Goal: Task Accomplishment & Management: Use online tool/utility

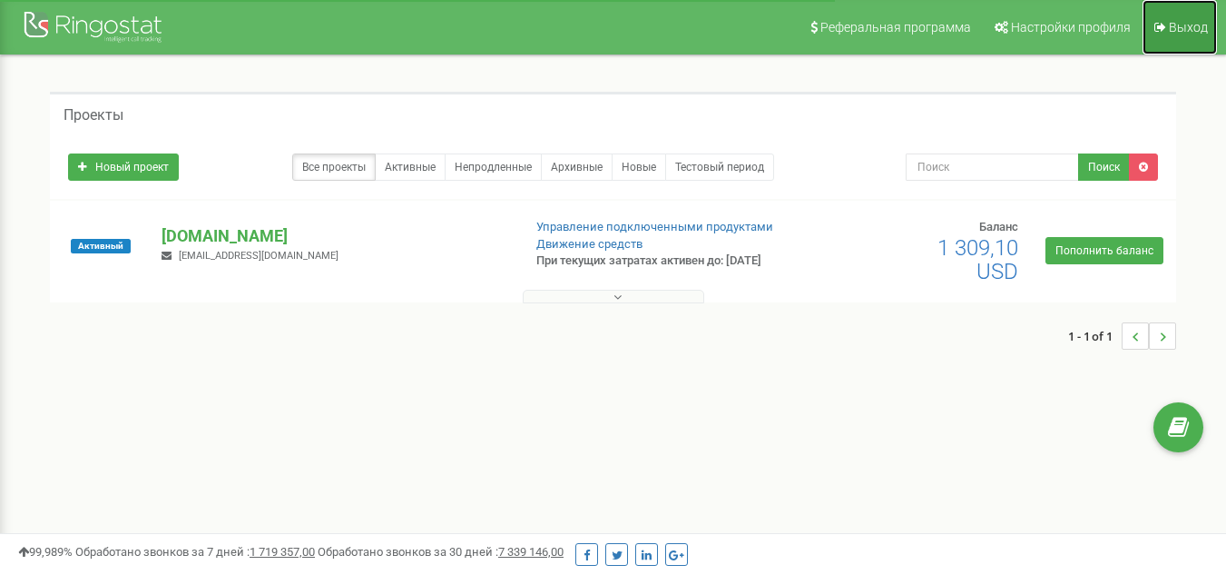
click at [1165, 28] on icon at bounding box center [1161, 27] width 12 height 13
click at [189, 242] on p "[DOMAIN_NAME]" at bounding box center [334, 236] width 345 height 24
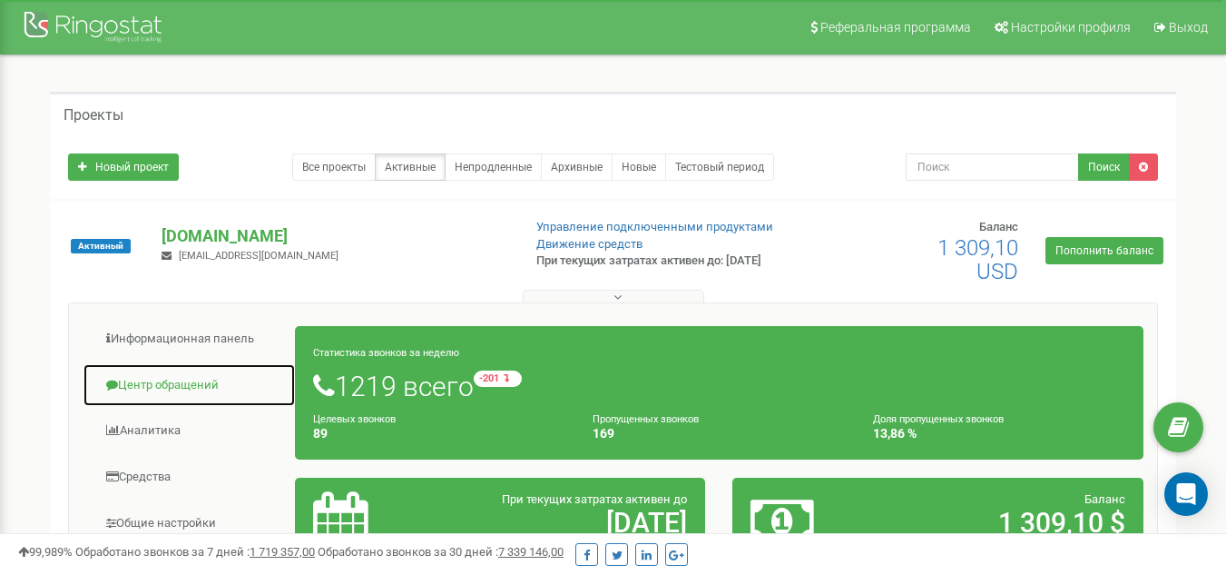
click at [175, 386] on link "Центр обращений" at bounding box center [189, 385] width 213 height 44
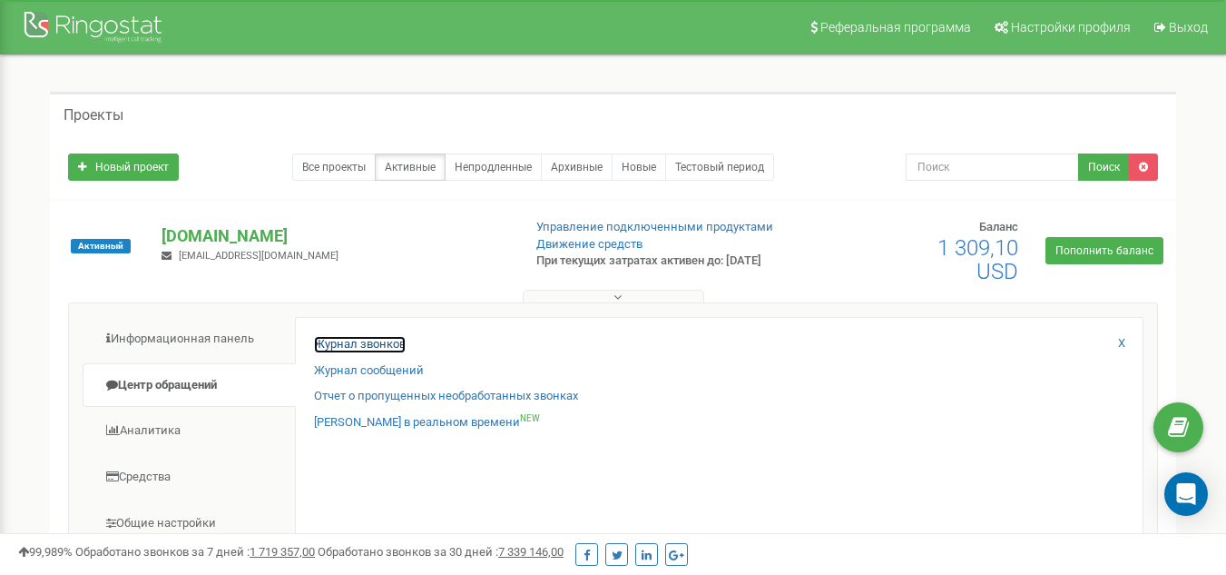
click at [365, 339] on link "Журнал звонков" at bounding box center [360, 344] width 92 height 17
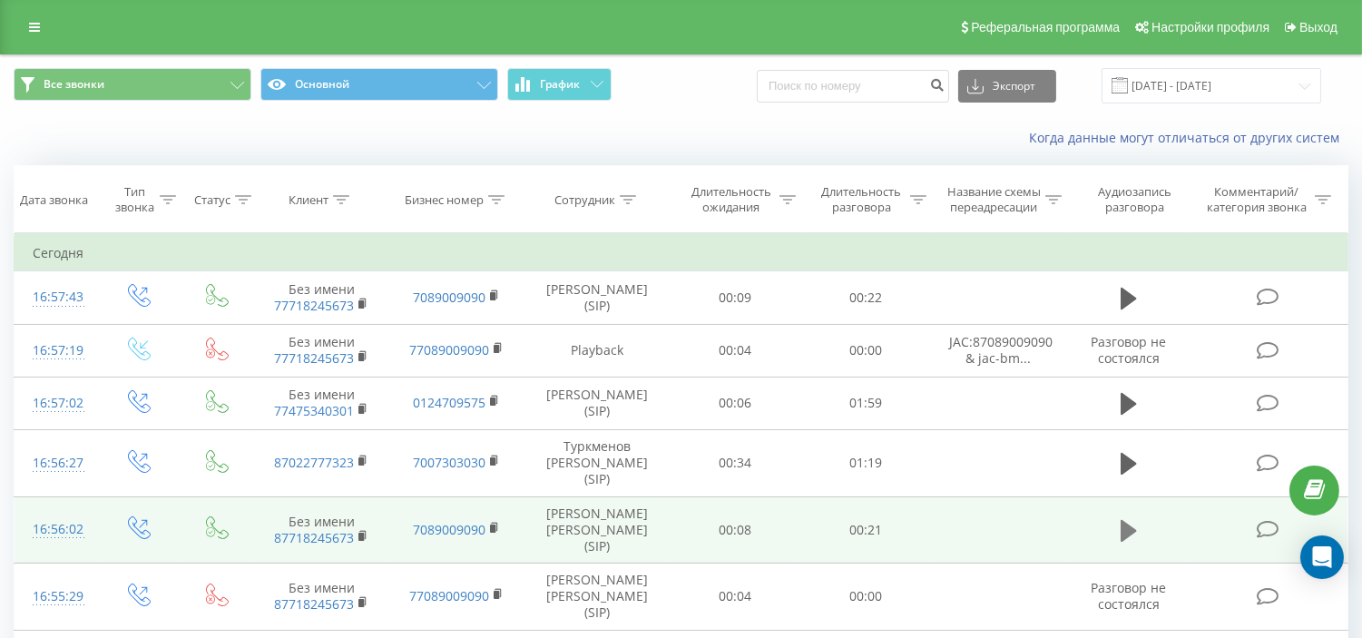
click at [1124, 520] on icon at bounding box center [1129, 531] width 16 height 22
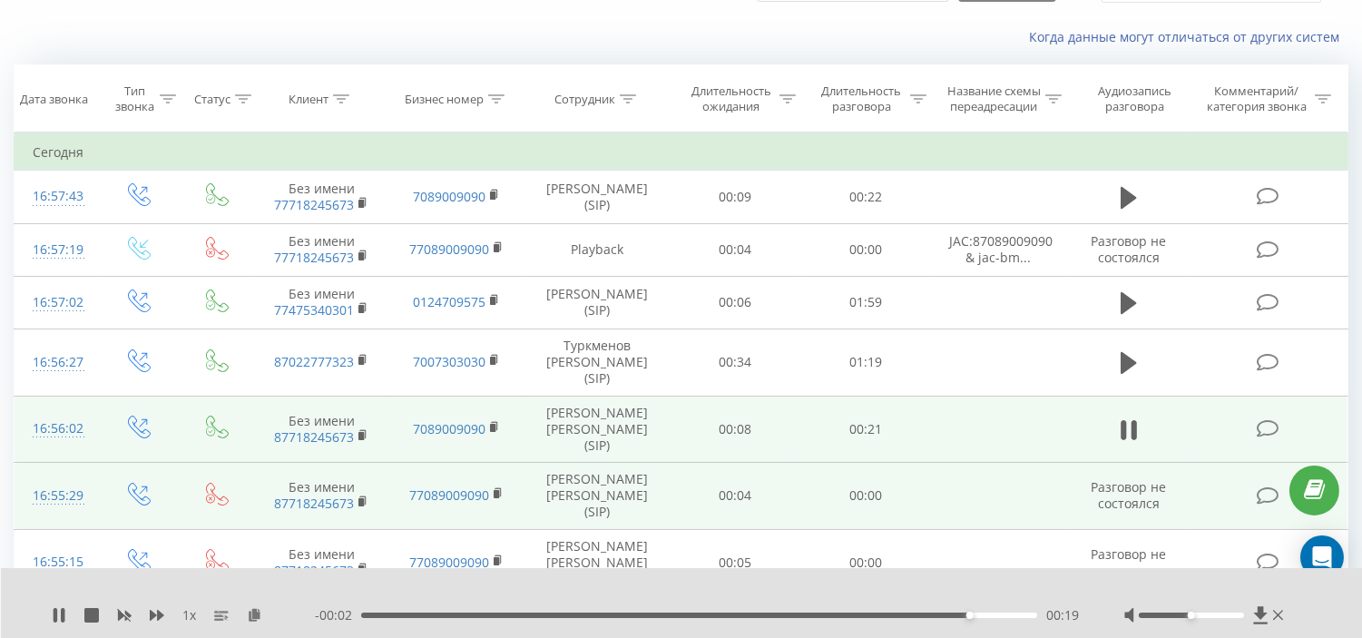
scroll to position [201, 0]
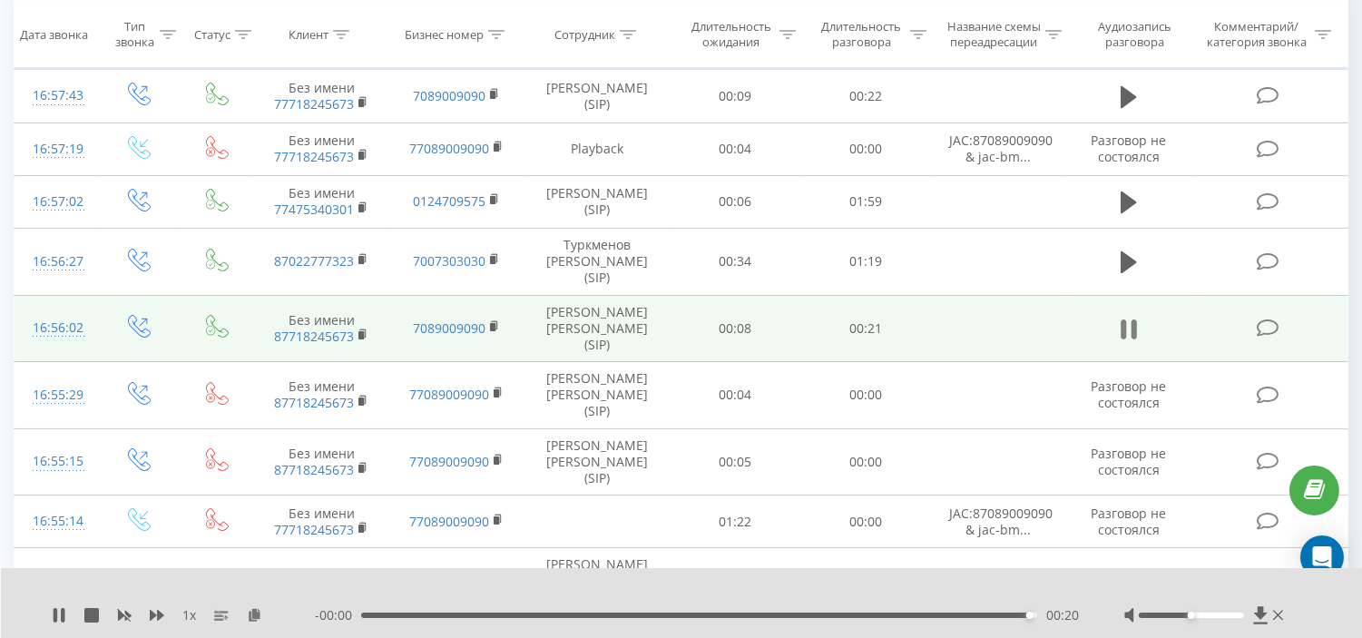
click at [1126, 319] on icon at bounding box center [1123, 329] width 5 height 20
drag, startPoint x: 9, startPoint y: 334, endPoint x: 12, endPoint y: 357, distance: 22.9
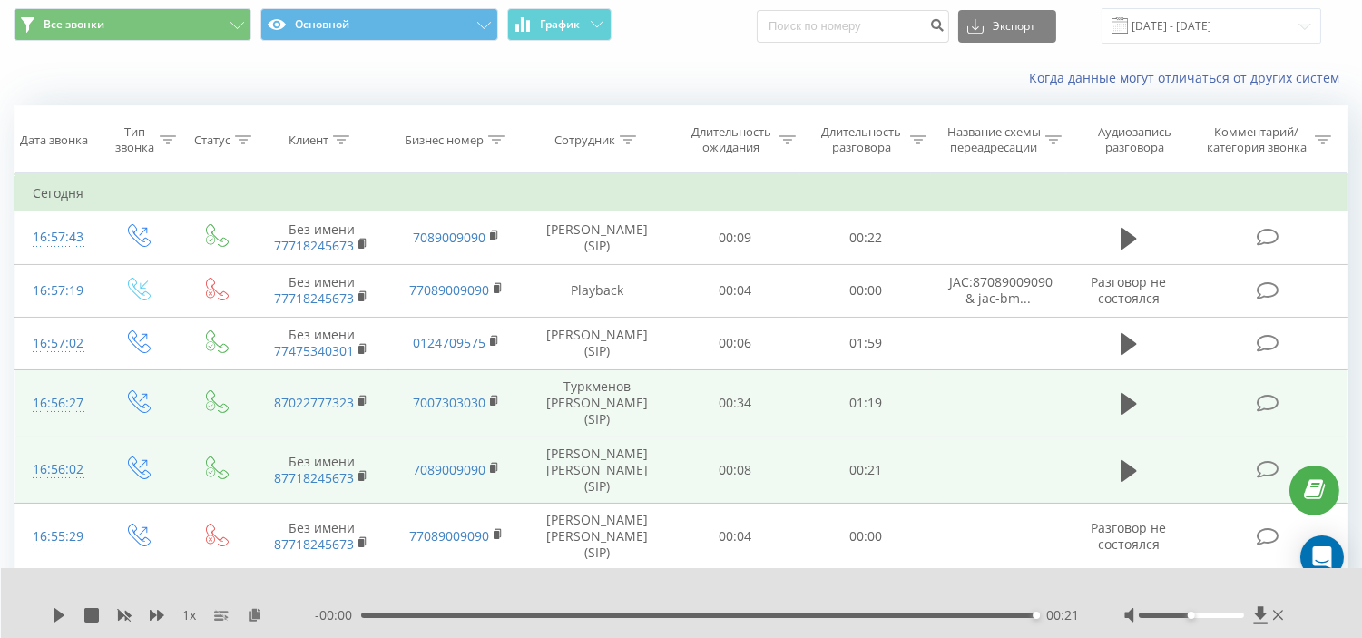
scroll to position [0, 0]
